Goal: Use online tool/utility

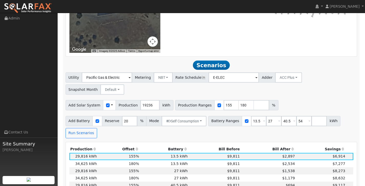
scroll to position [264, 0]
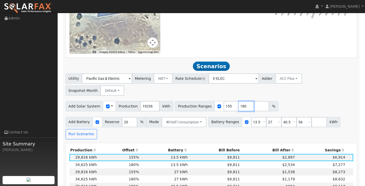
click at [241, 101] on input "180" at bounding box center [246, 106] width 15 height 10
type input "1"
click at [268, 117] on input "27" at bounding box center [273, 122] width 15 height 10
type input "40.5"
type input "54"
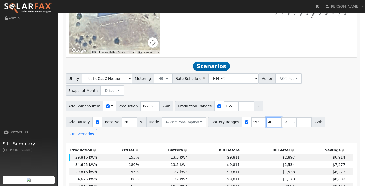
type input "40.5"
click at [257, 117] on input "13.5" at bounding box center [258, 122] width 15 height 10
type input "40.5"
type input "54"
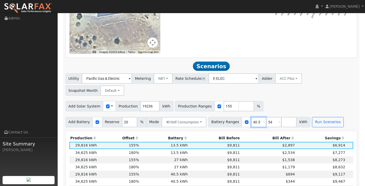
type input "40.5"
click at [270, 117] on input "54" at bounding box center [273, 122] width 15 height 10
type input "5"
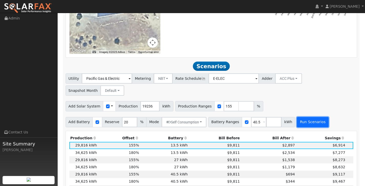
click at [305, 117] on button "Run Scenarios" at bounding box center [312, 122] width 31 height 10
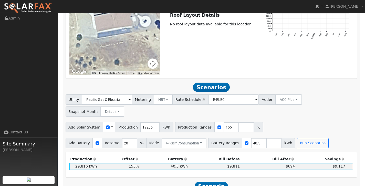
scroll to position [242, 0]
click at [266, 138] on input "number" at bounding box center [273, 143] width 15 height 10
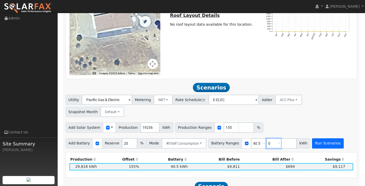
type input "0"
type input "40.5"
click at [320, 138] on button "Run Scenarios" at bounding box center [327, 143] width 31 height 10
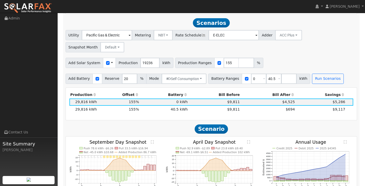
scroll to position [312, 0]
